Goal: Understand process/instructions

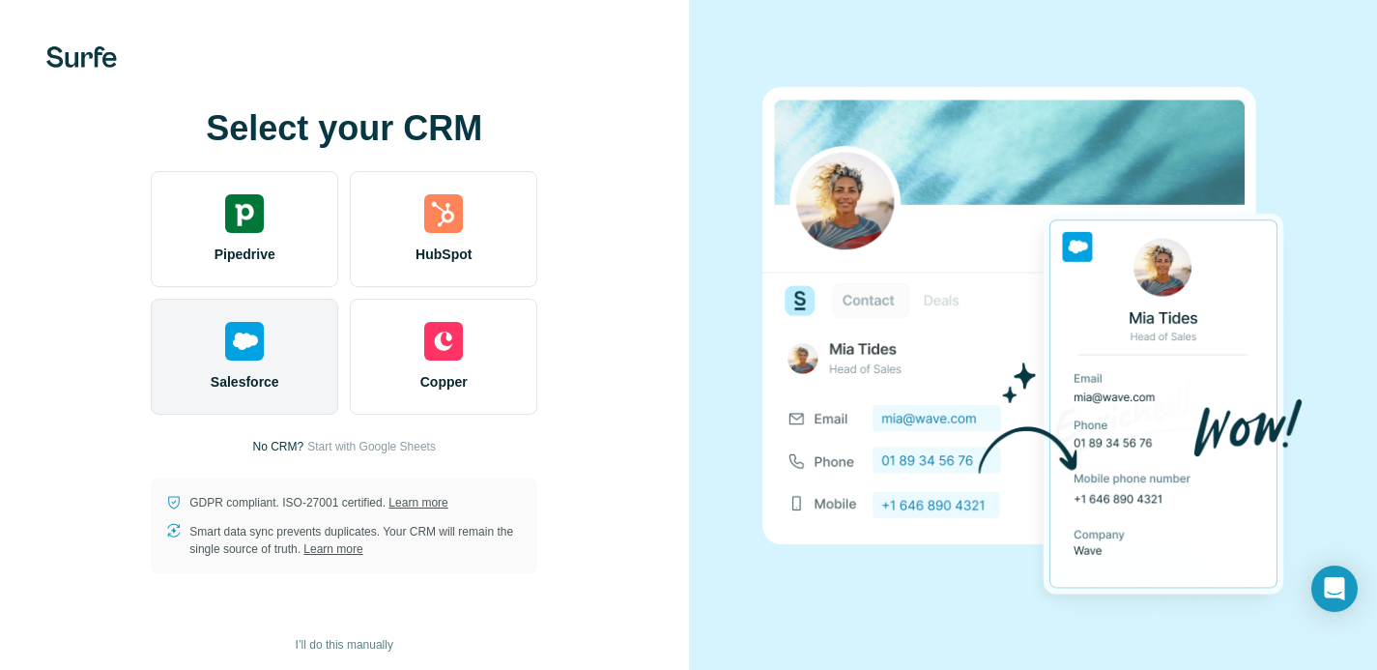
click at [249, 352] on img at bounding box center [244, 341] width 39 height 39
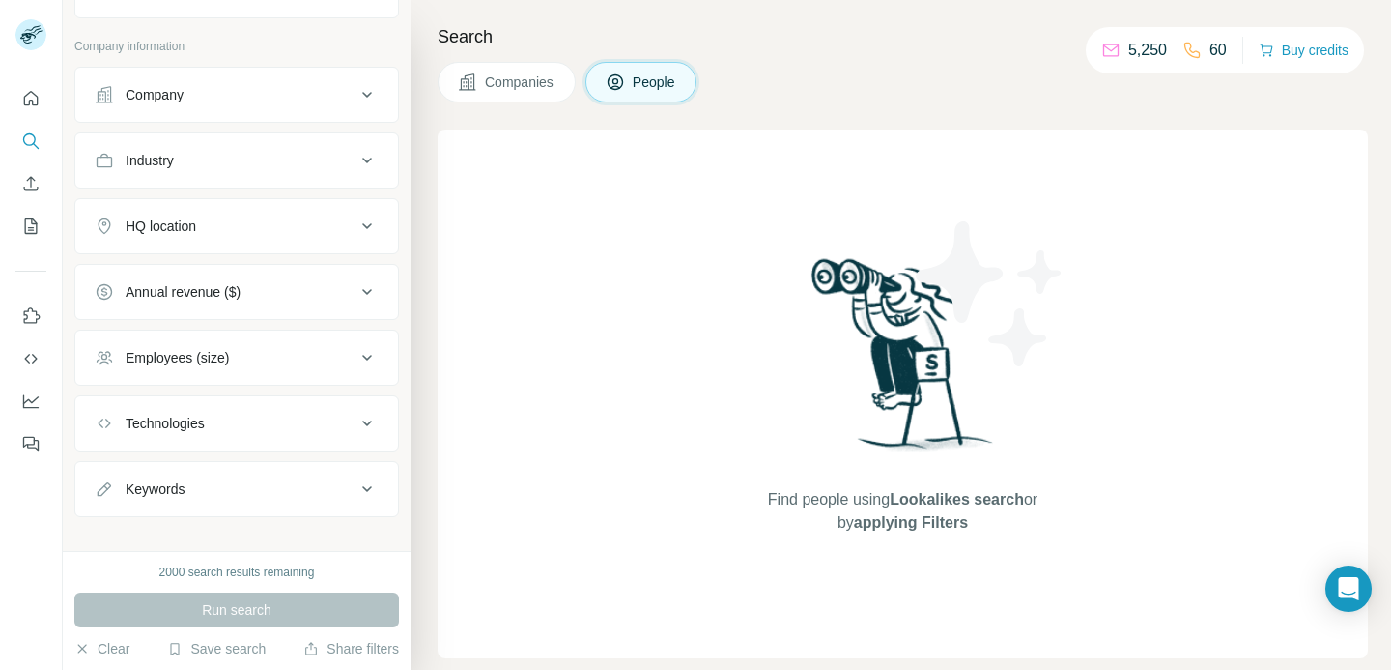
scroll to position [410, 0]
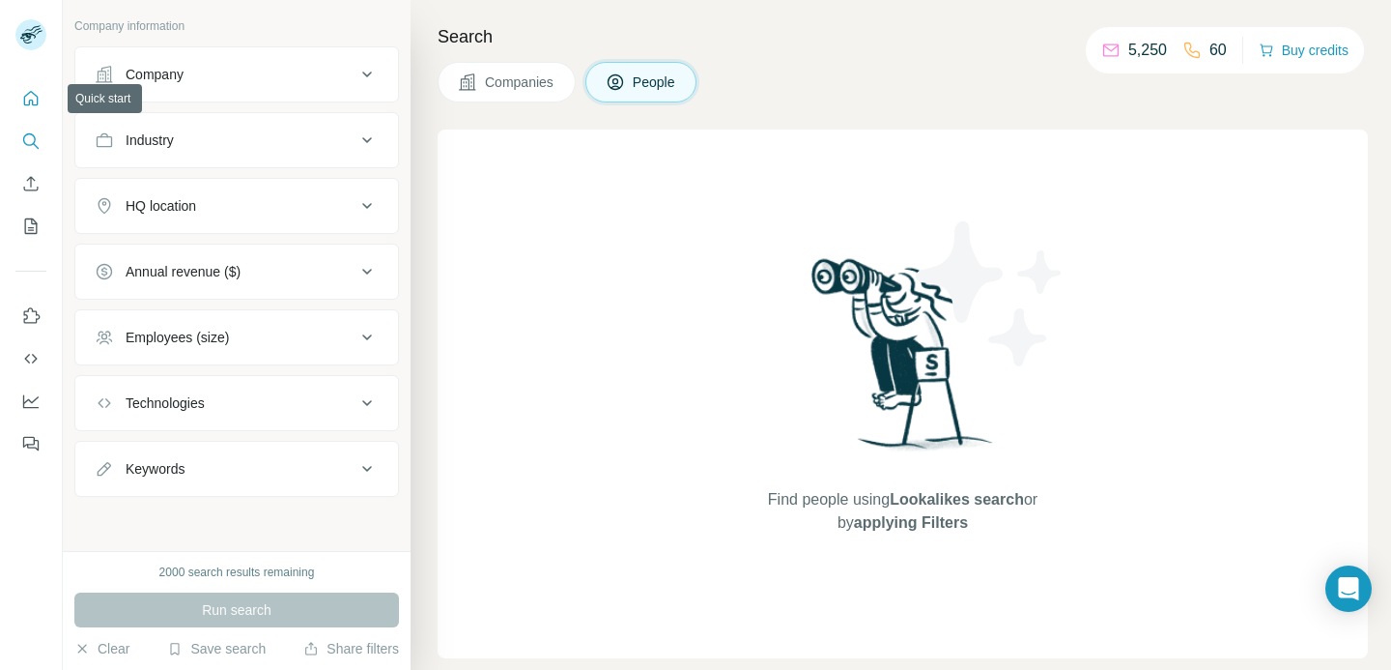
click at [36, 97] on icon "Quick start" at bounding box center [30, 98] width 19 height 19
